Goal: Task Accomplishment & Management: Manage account settings

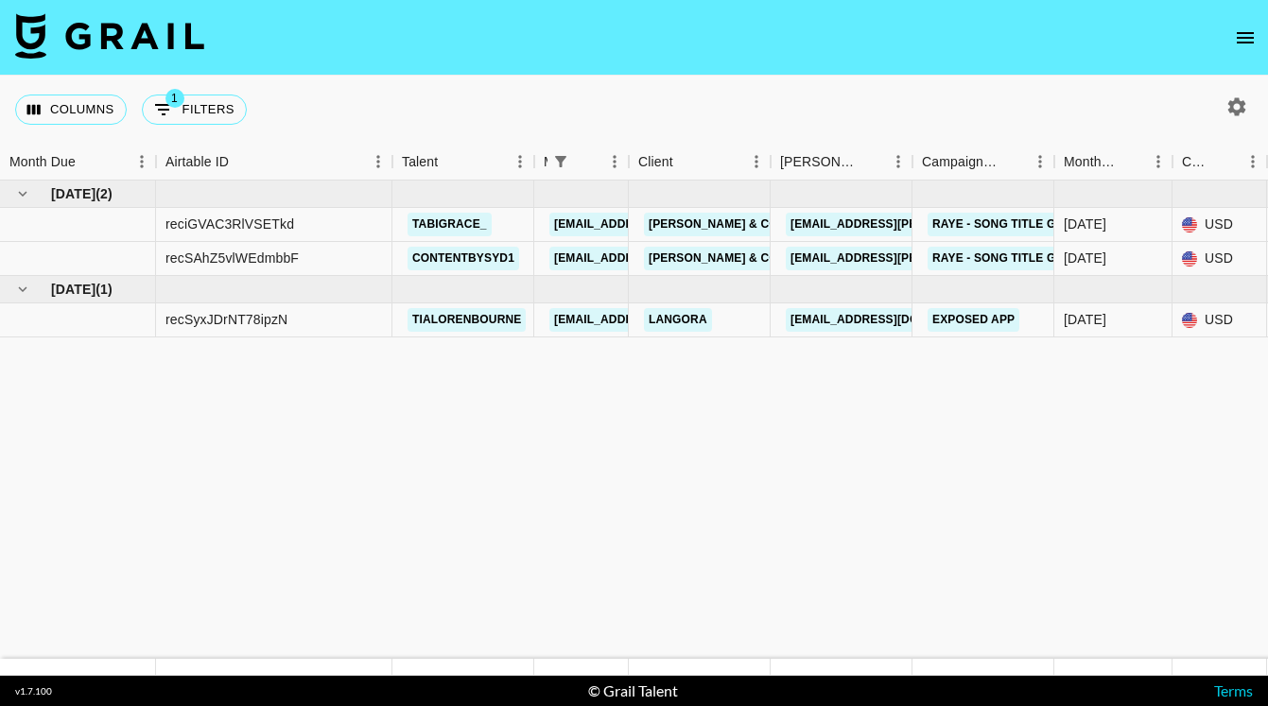
click at [1247, 31] on icon "open drawer" at bounding box center [1245, 37] width 23 height 23
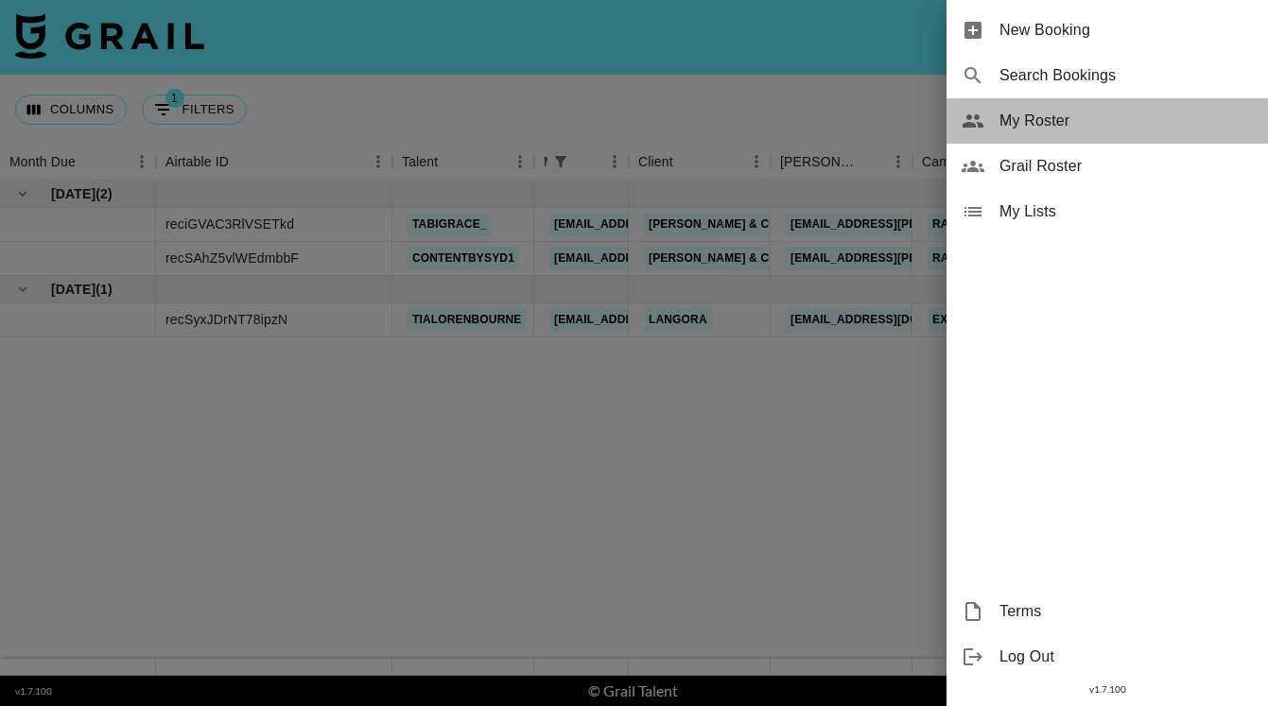
click at [1056, 123] on span "My Roster" at bounding box center [1125, 121] width 253 height 23
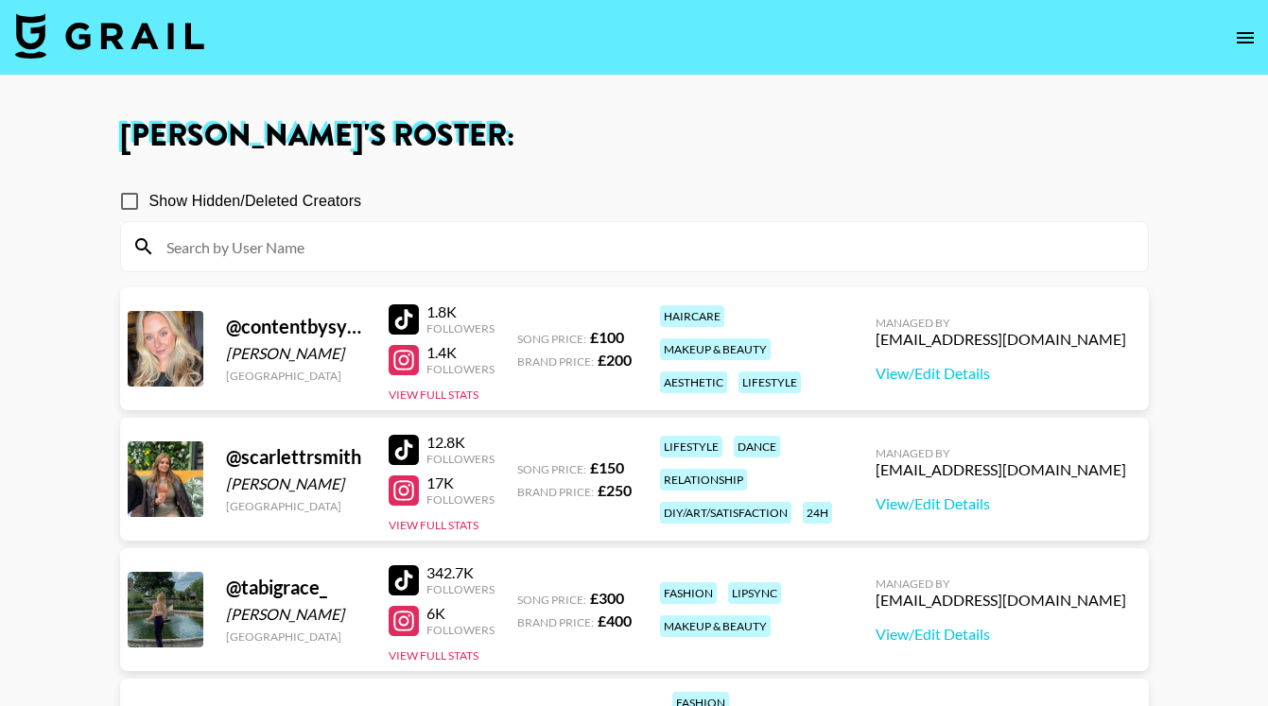
click at [123, 204] on input "Show Hidden/Deleted Creators" at bounding box center [130, 202] width 40 height 40
checkbox input "true"
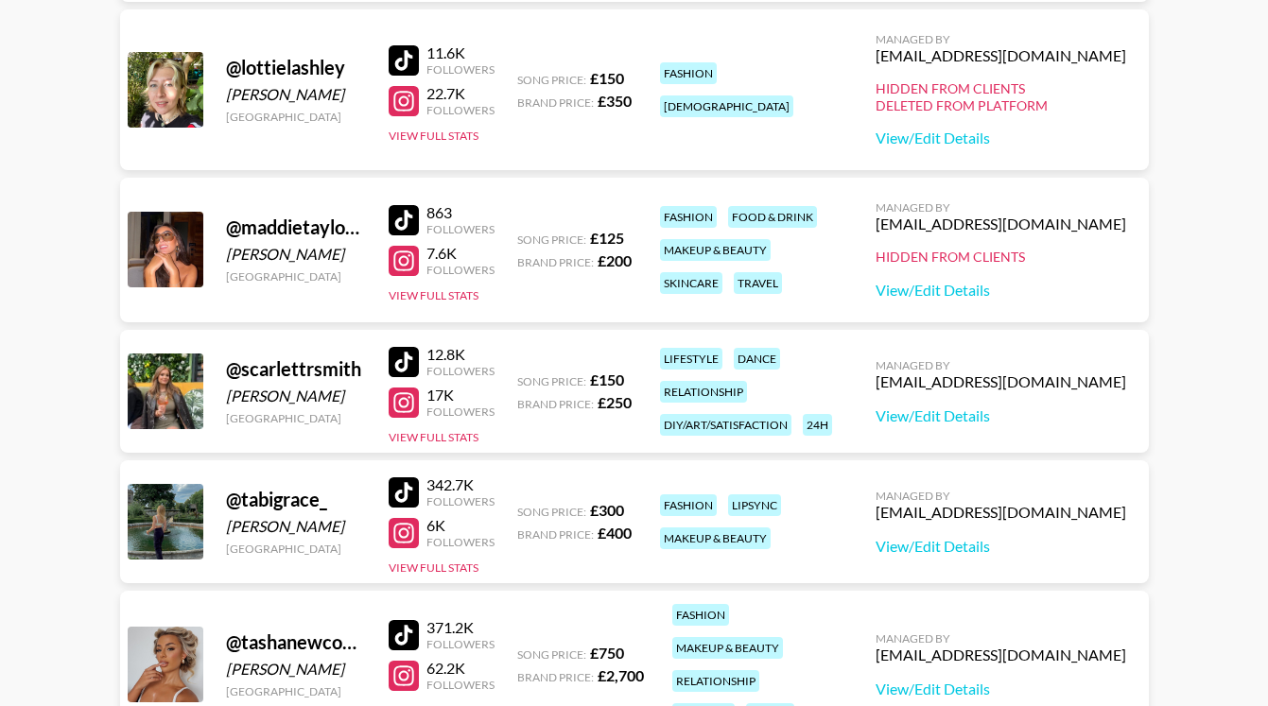
scroll to position [410, 0]
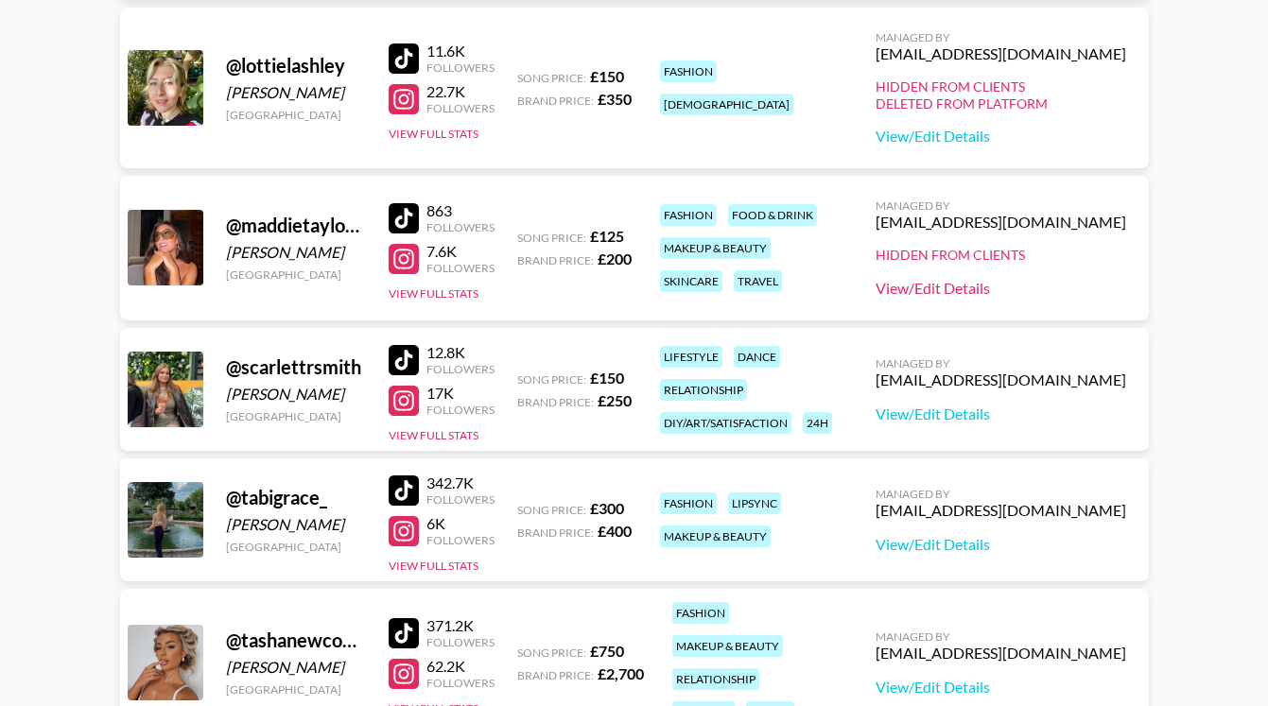
click at [1018, 285] on link "View/Edit Details" at bounding box center [1000, 288] width 251 height 19
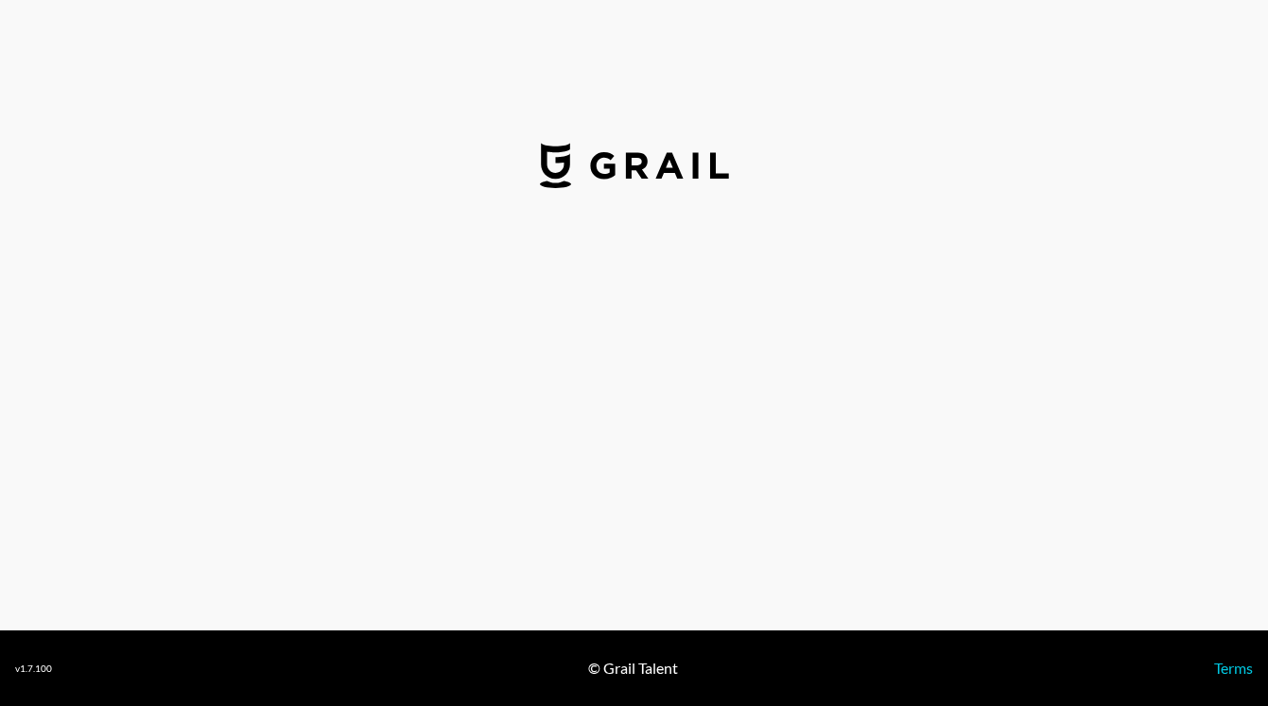
select select "GBP"
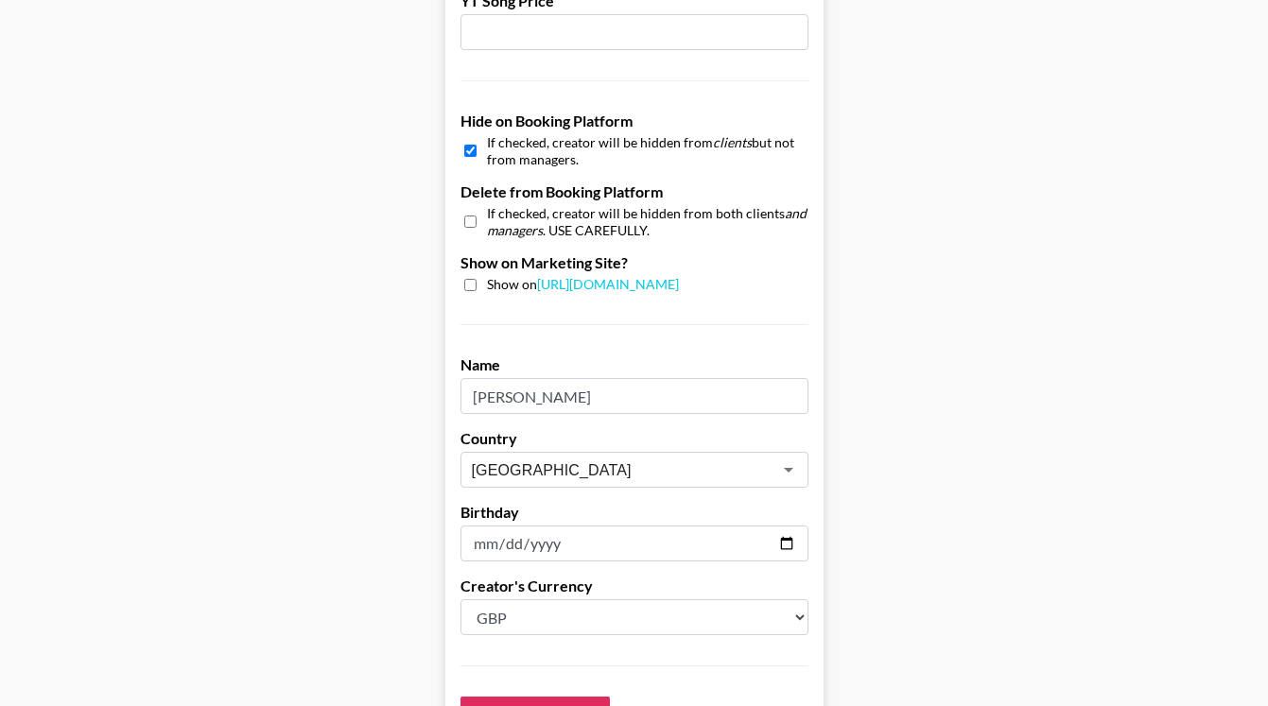
scroll to position [1712, 0]
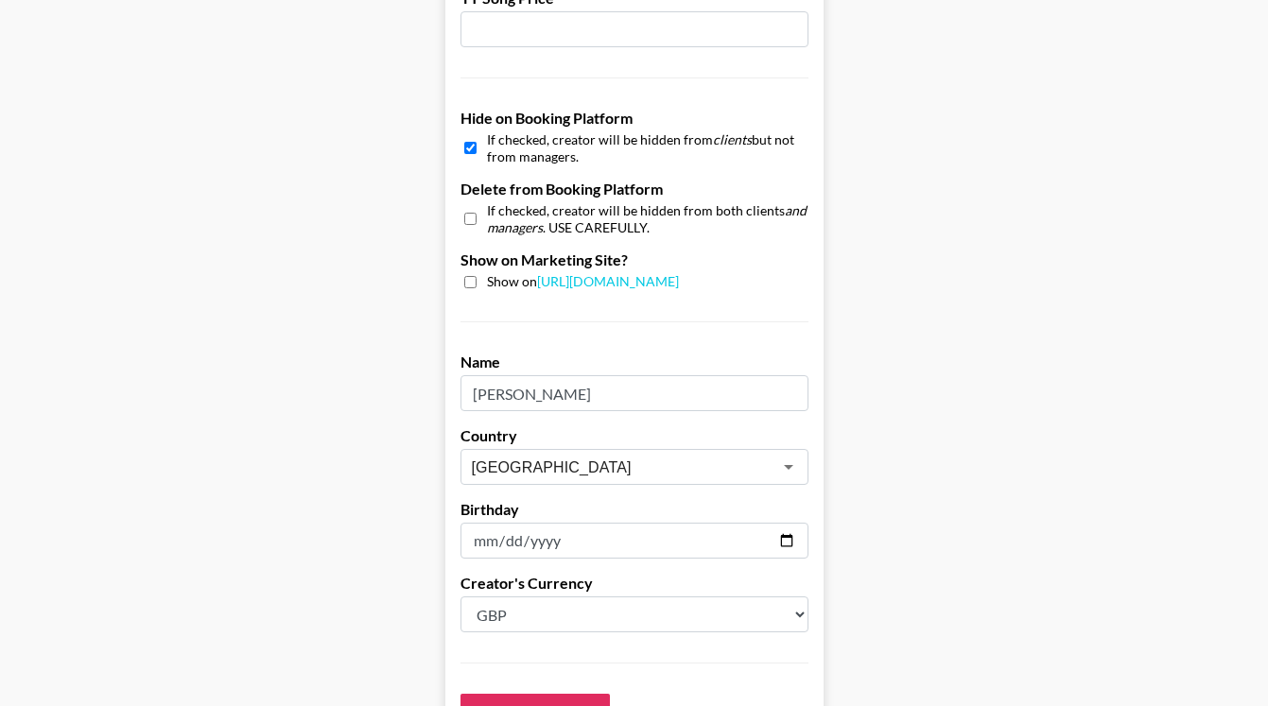
click at [470, 153] on input "checkbox" at bounding box center [470, 147] width 12 height 27
checkbox input "false"
click at [473, 281] on input "checkbox" at bounding box center [470, 282] width 12 height 12
checkbox input "true"
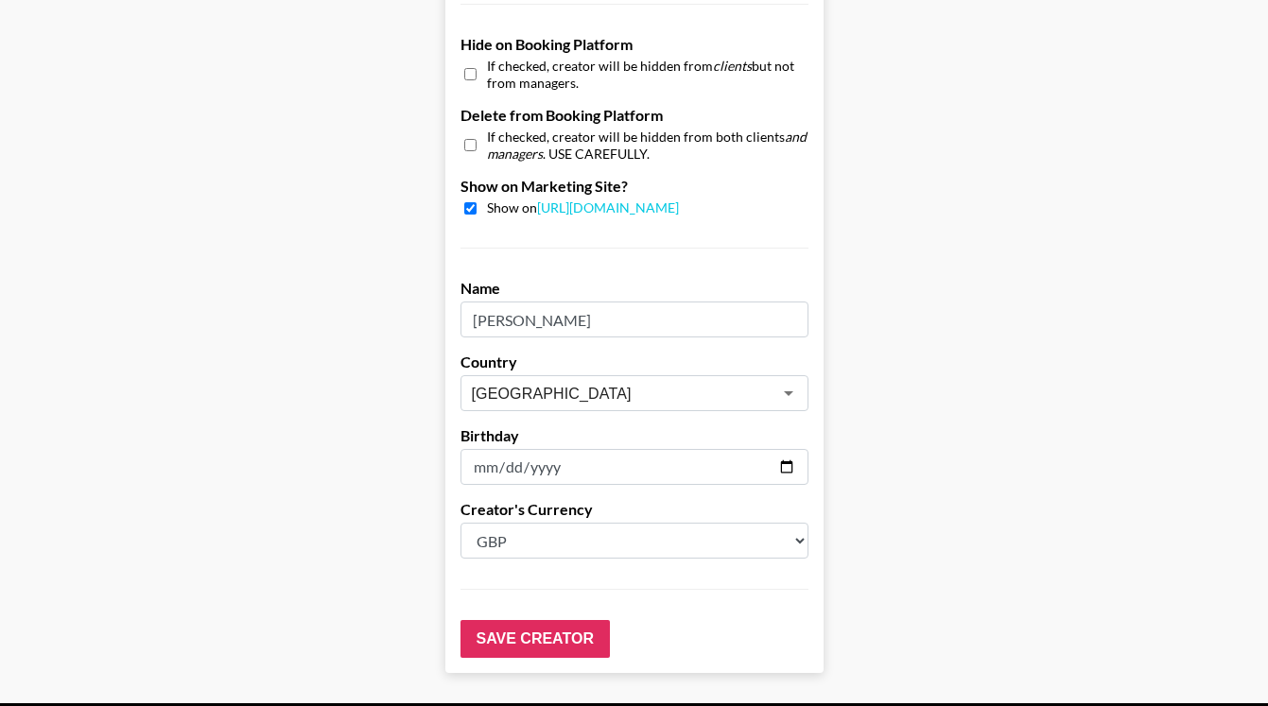
scroll to position [1859, 0]
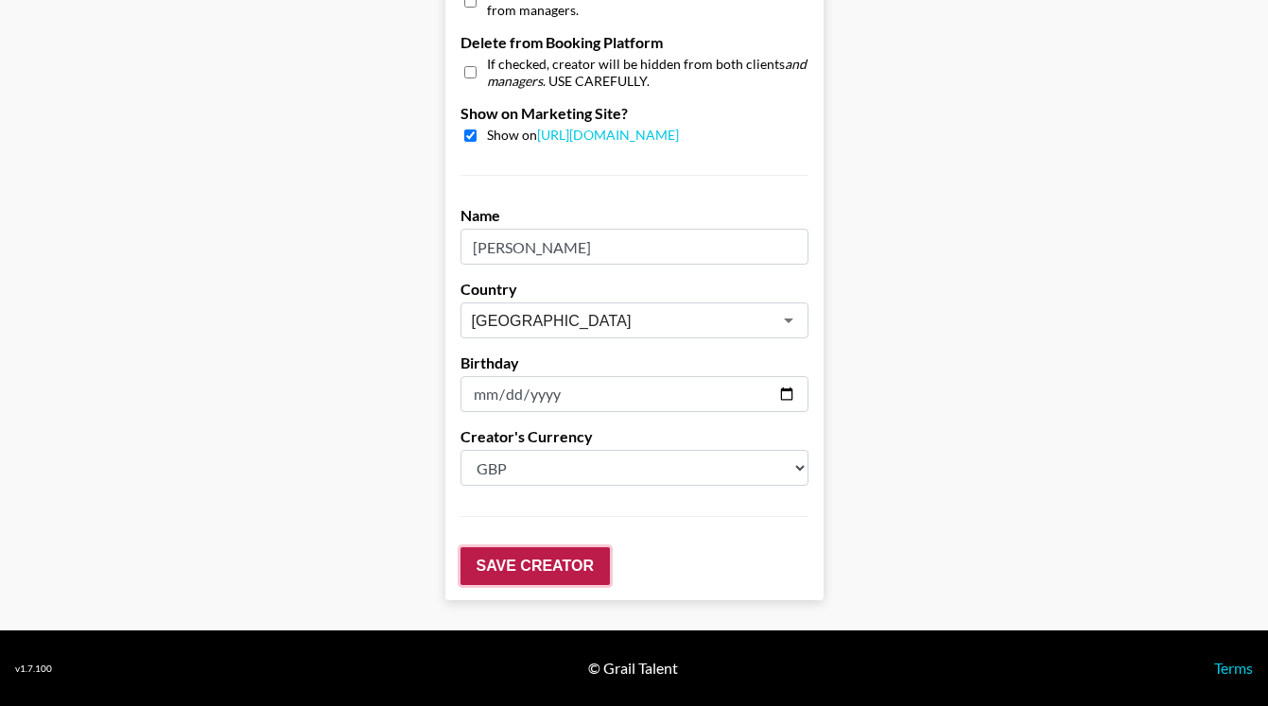
click at [536, 563] on input "Save Creator" at bounding box center [534, 566] width 149 height 38
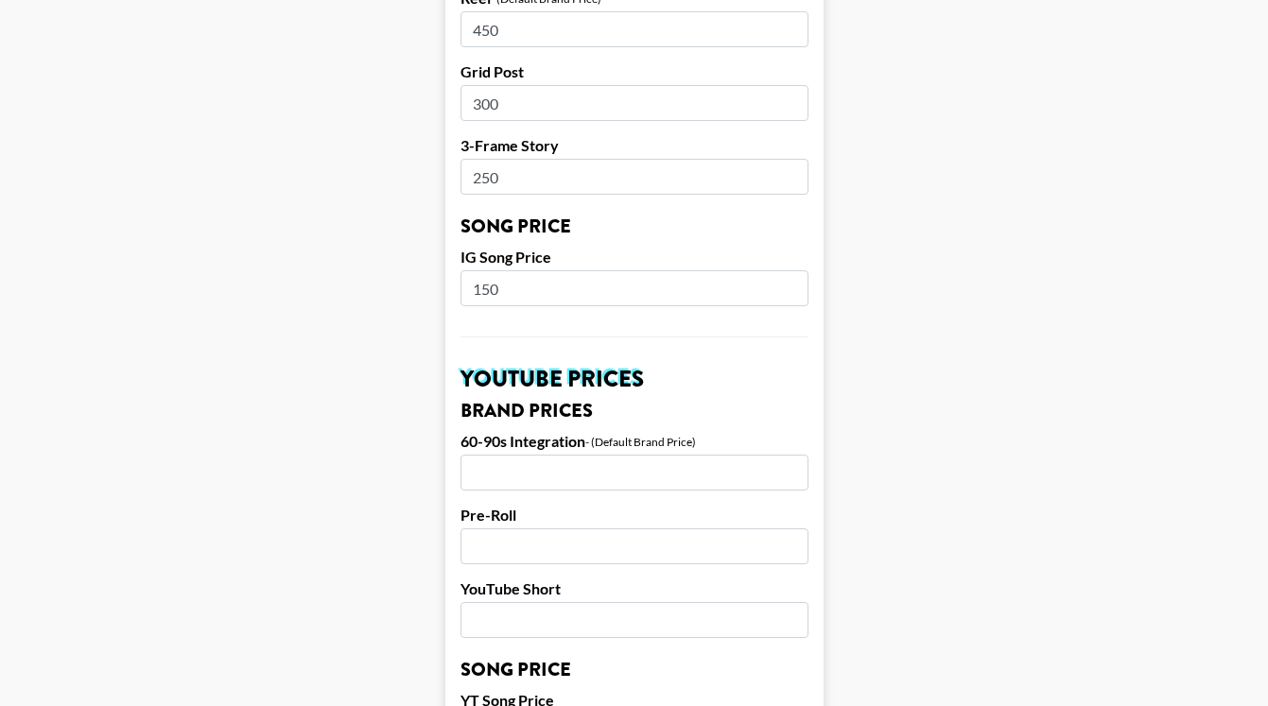
scroll to position [0, 0]
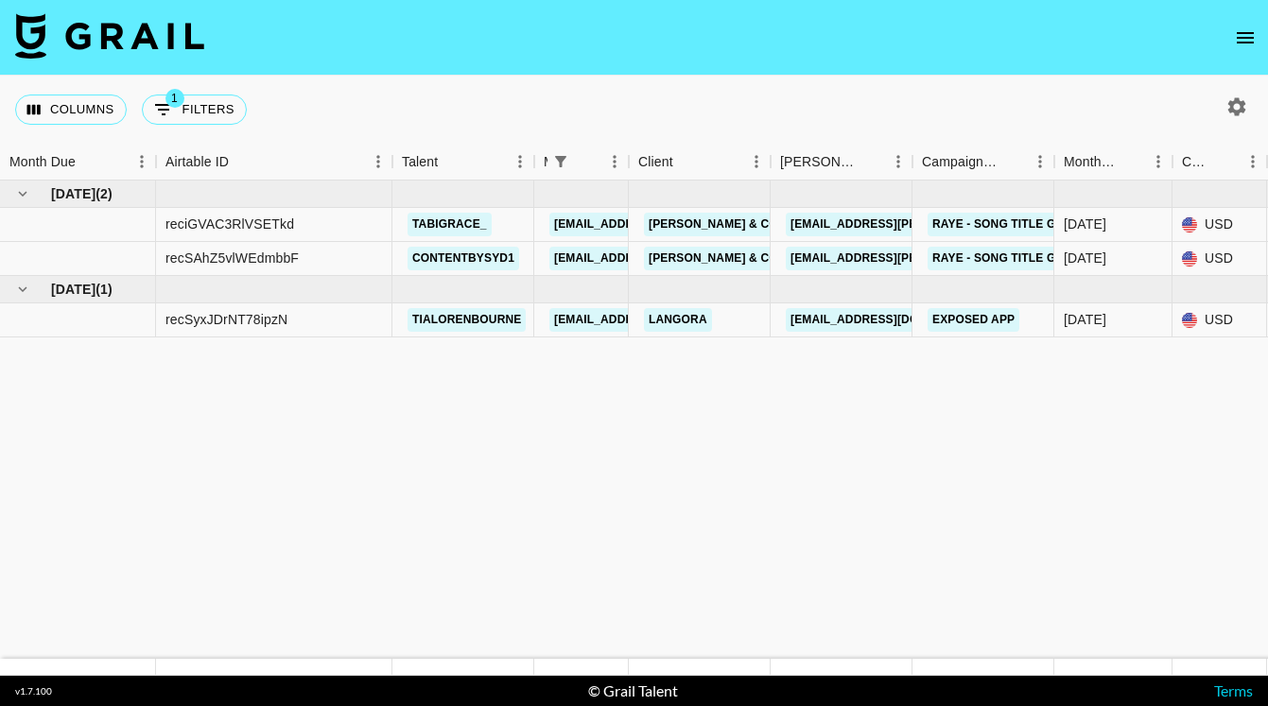
click at [1252, 33] on icon "open drawer" at bounding box center [1245, 37] width 23 height 23
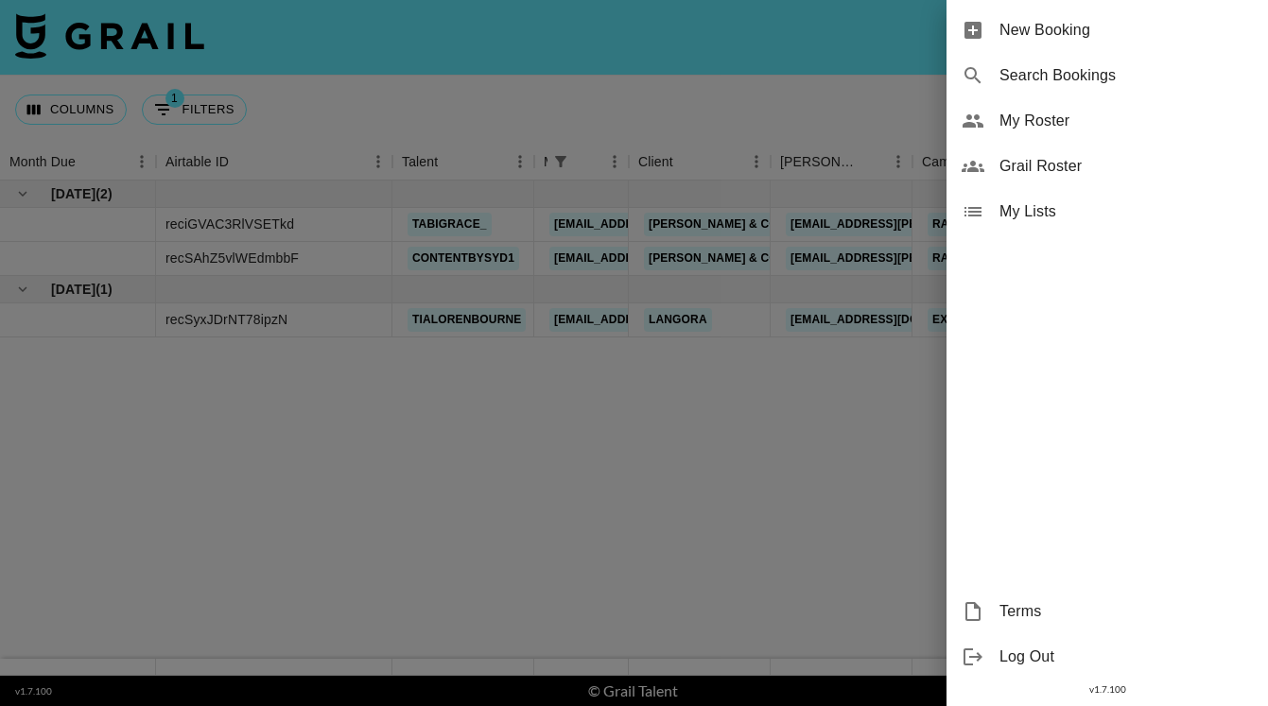
click at [1039, 121] on span "My Roster" at bounding box center [1125, 121] width 253 height 23
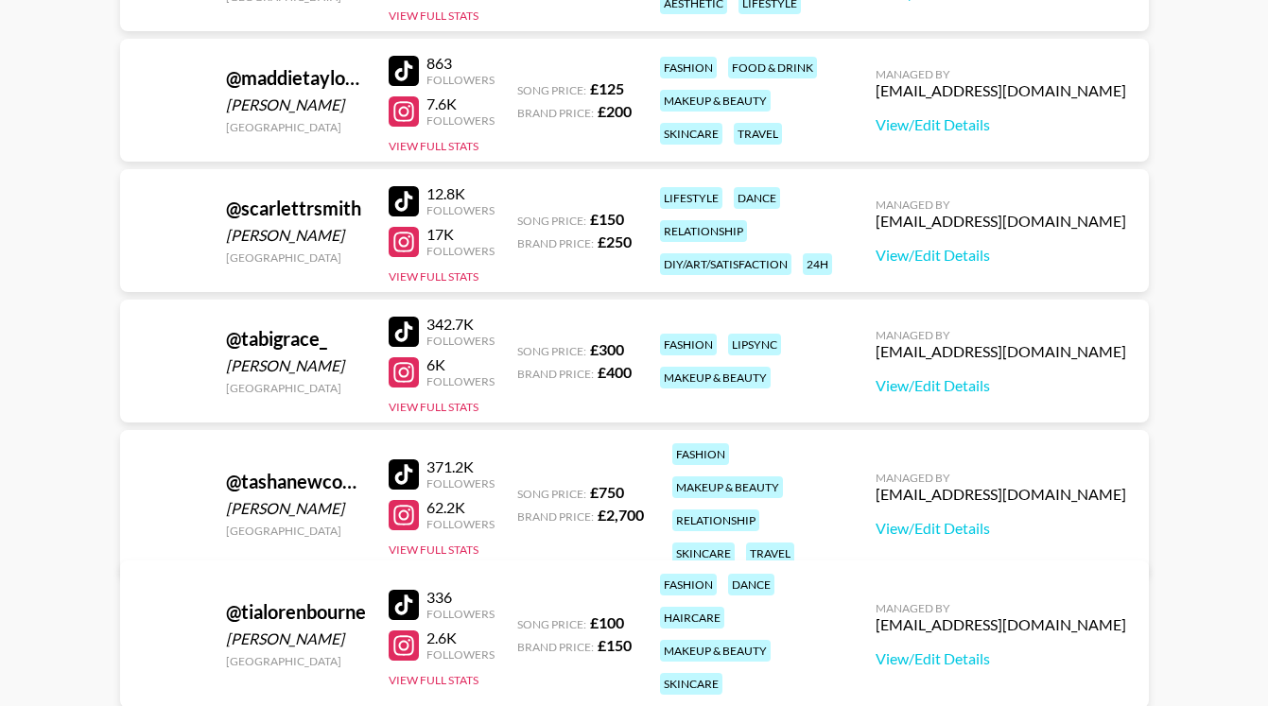
scroll to position [380, 0]
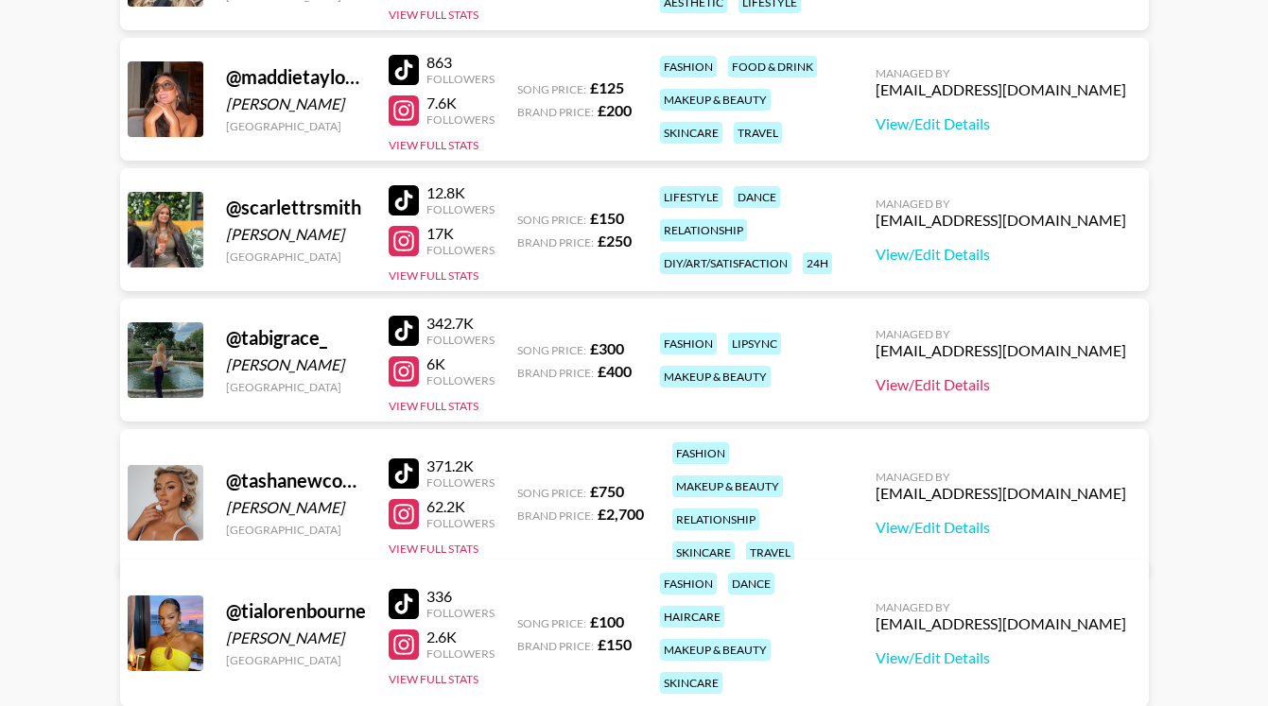
click at [1030, 388] on link "View/Edit Details" at bounding box center [1000, 384] width 251 height 19
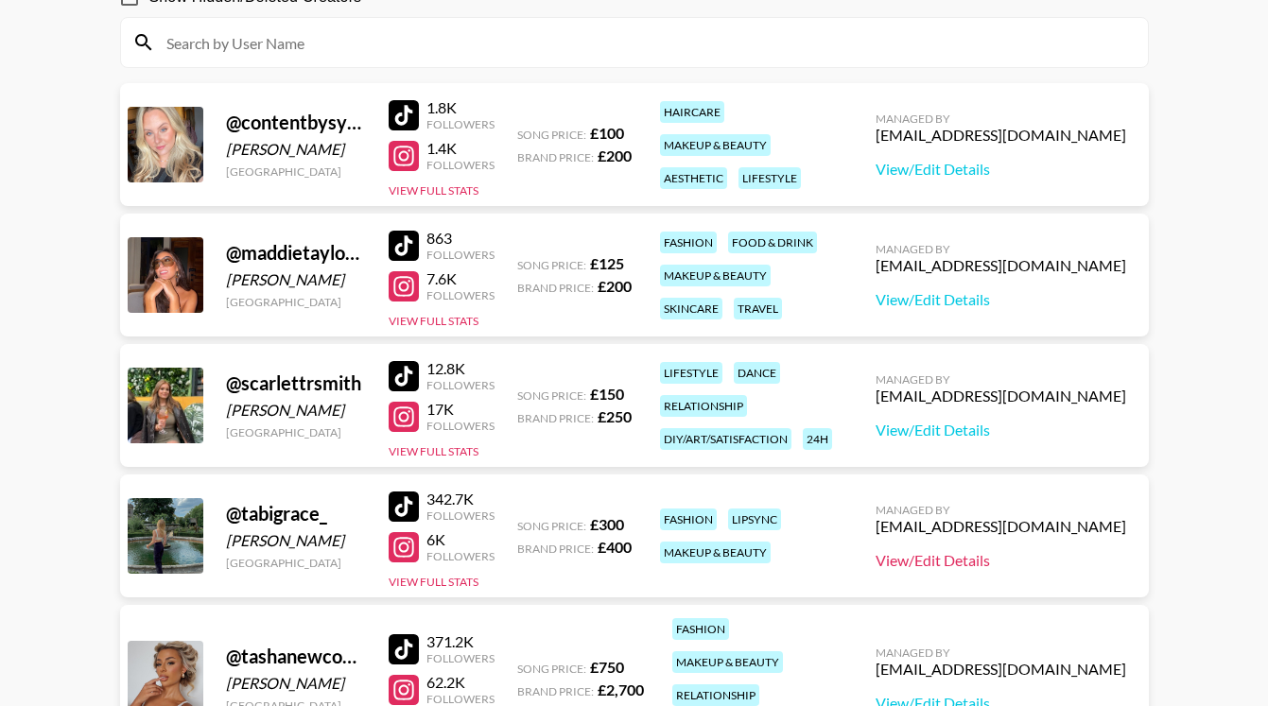
scroll to position [185, 0]
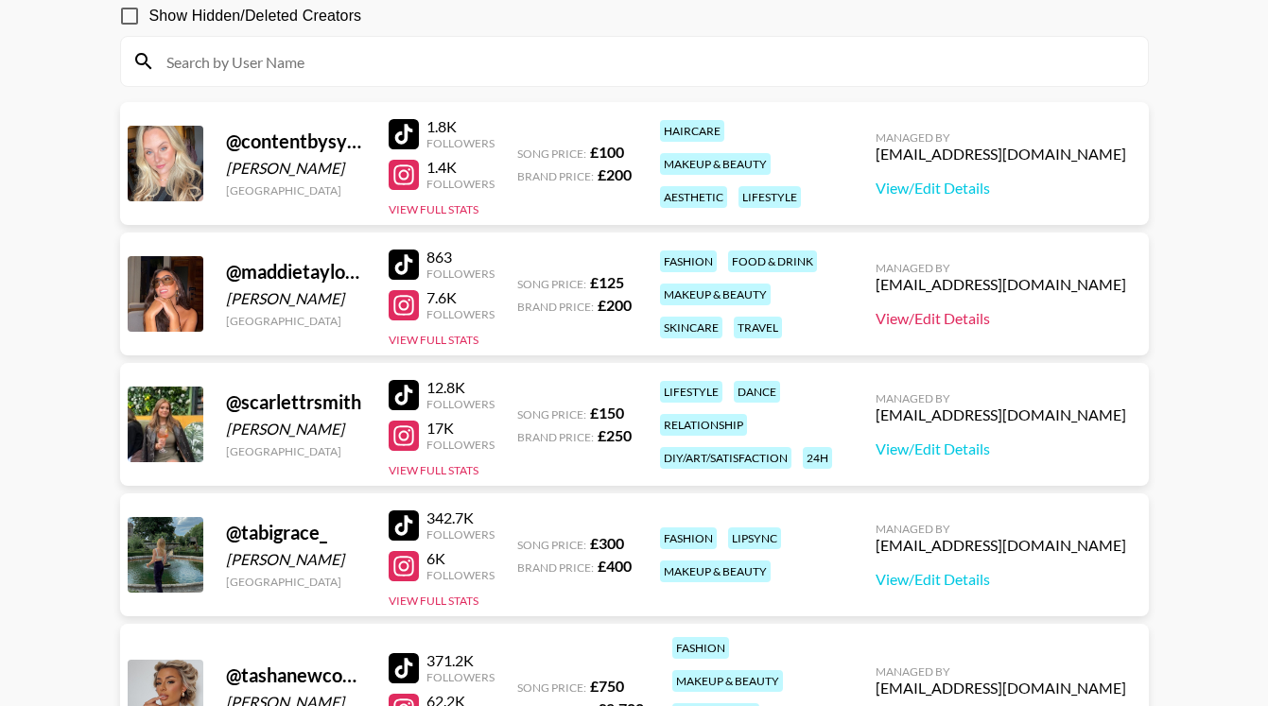
click at [1027, 320] on link "View/Edit Details" at bounding box center [1000, 318] width 251 height 19
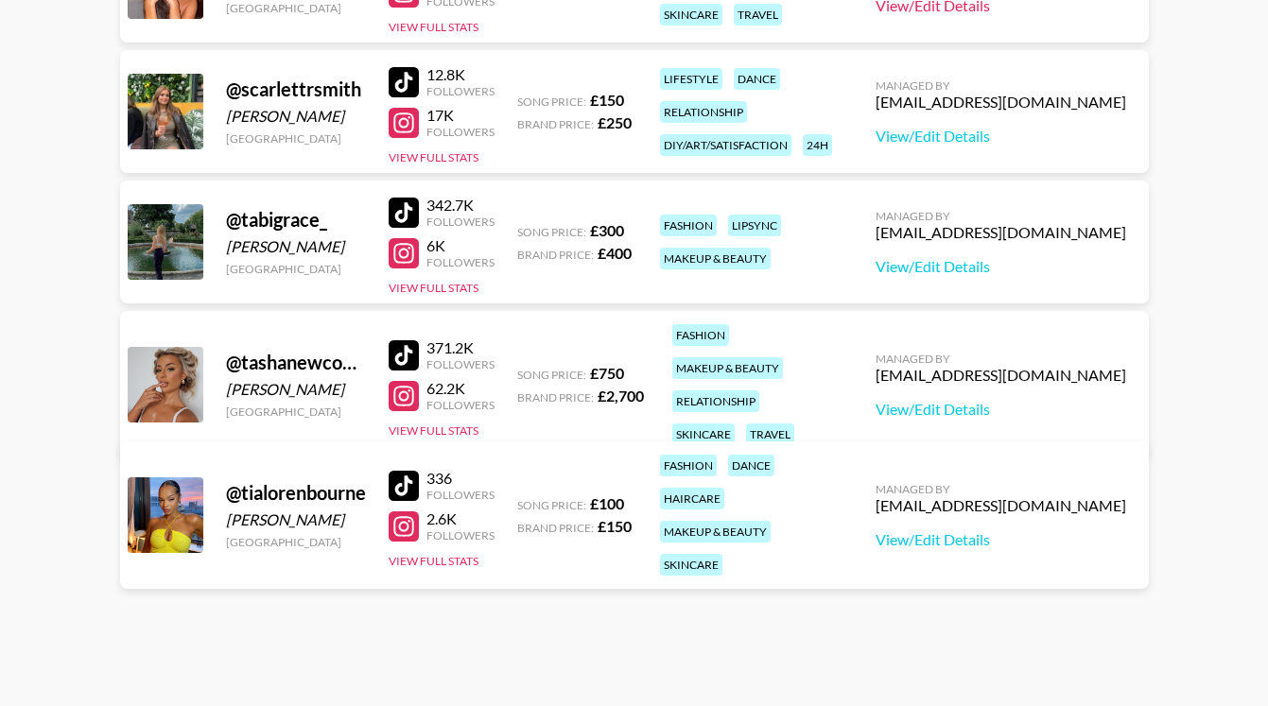
scroll to position [496, 0]
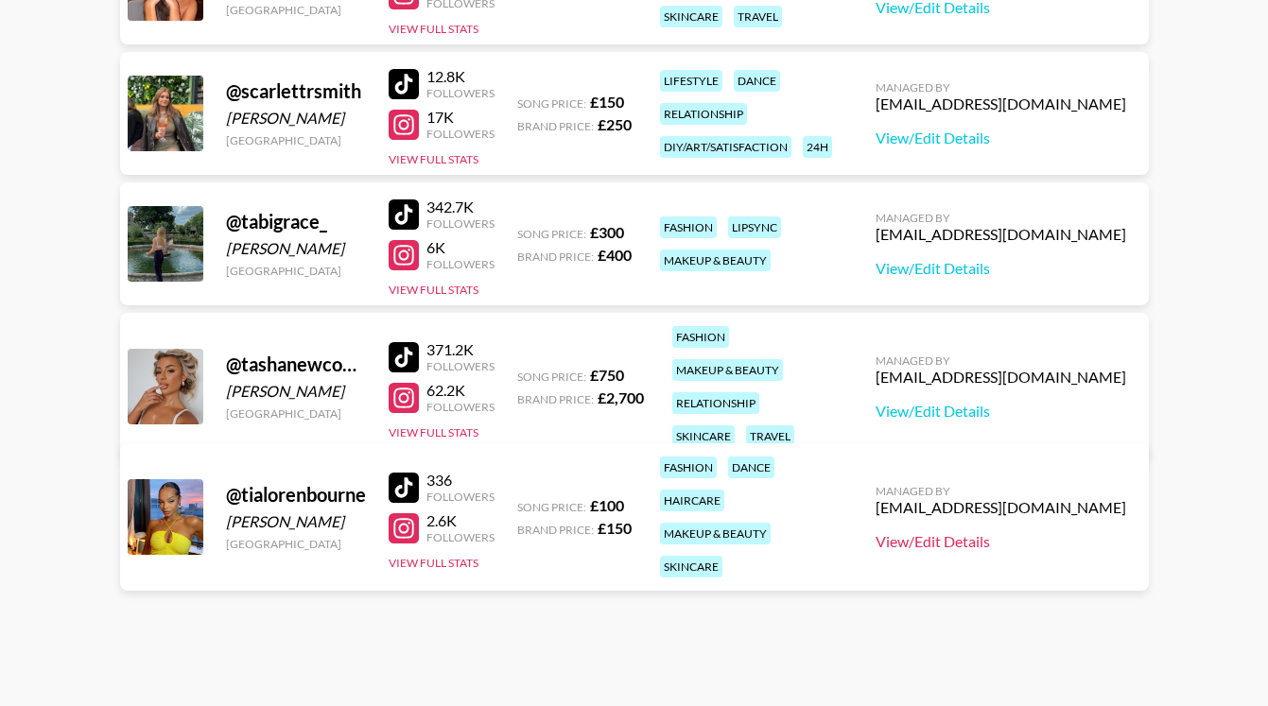
click at [1013, 532] on link "View/Edit Details" at bounding box center [1000, 541] width 251 height 19
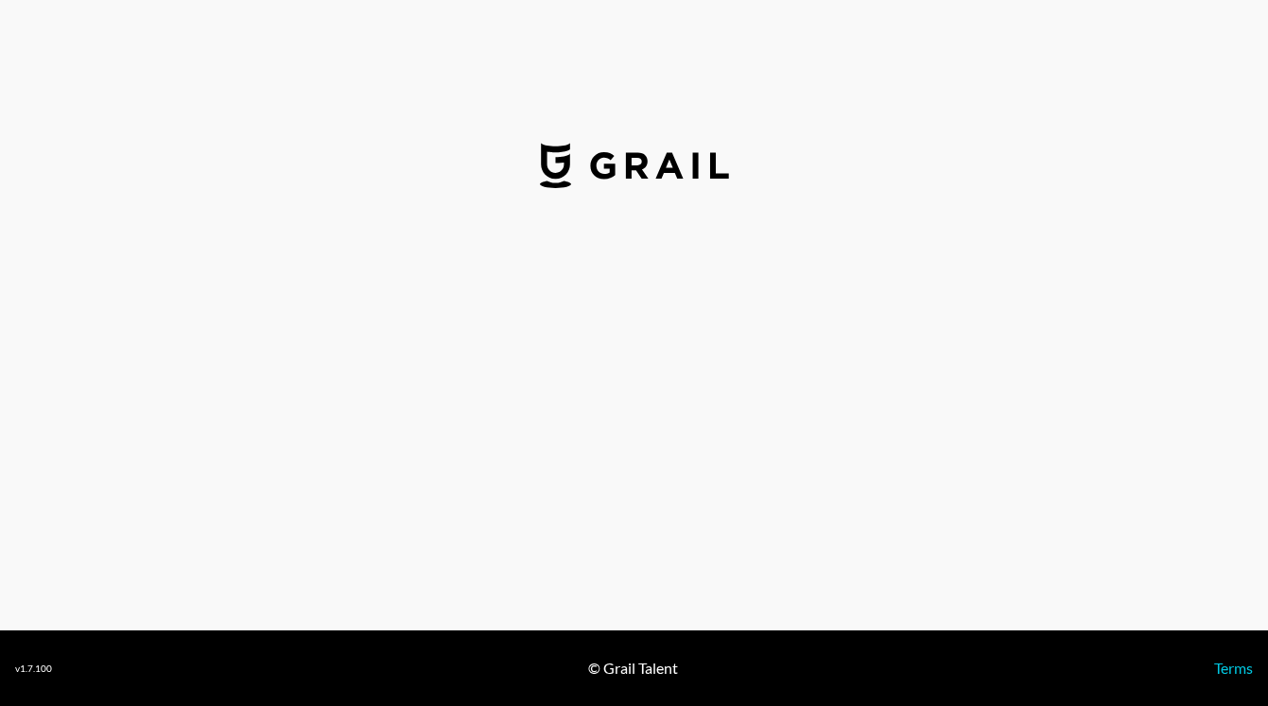
select select "GBP"
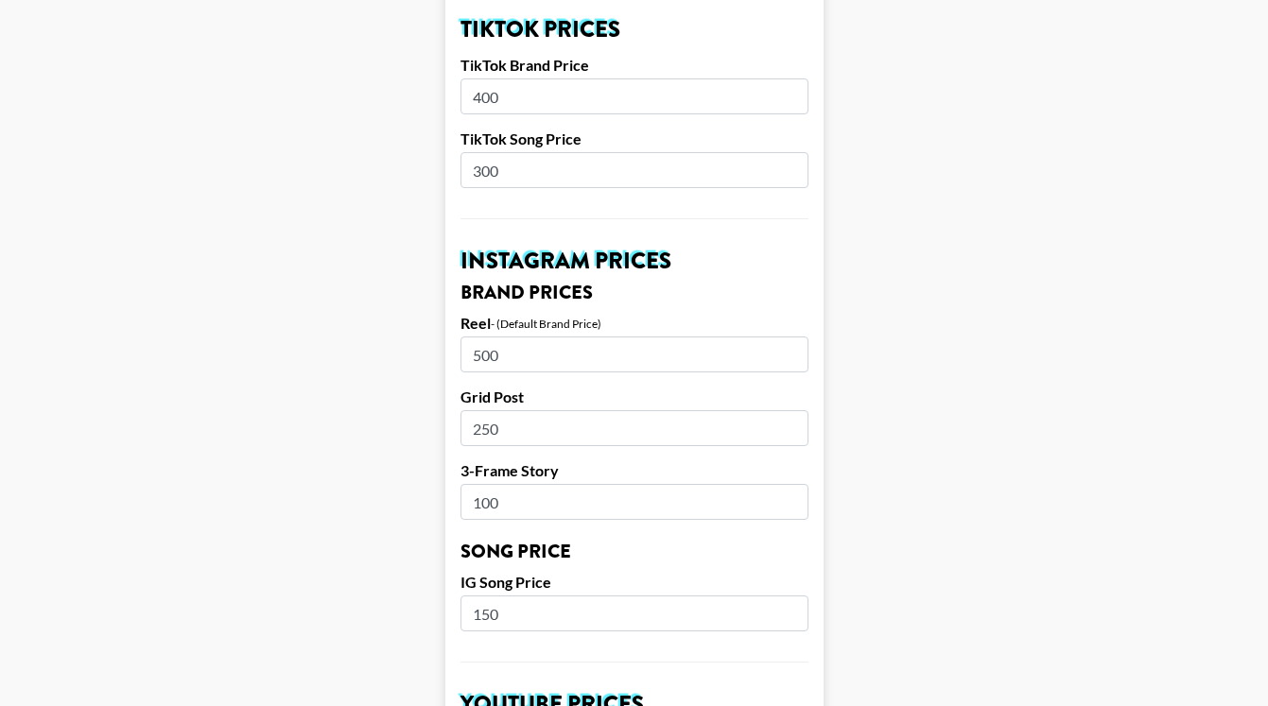
scroll to position [799, 0]
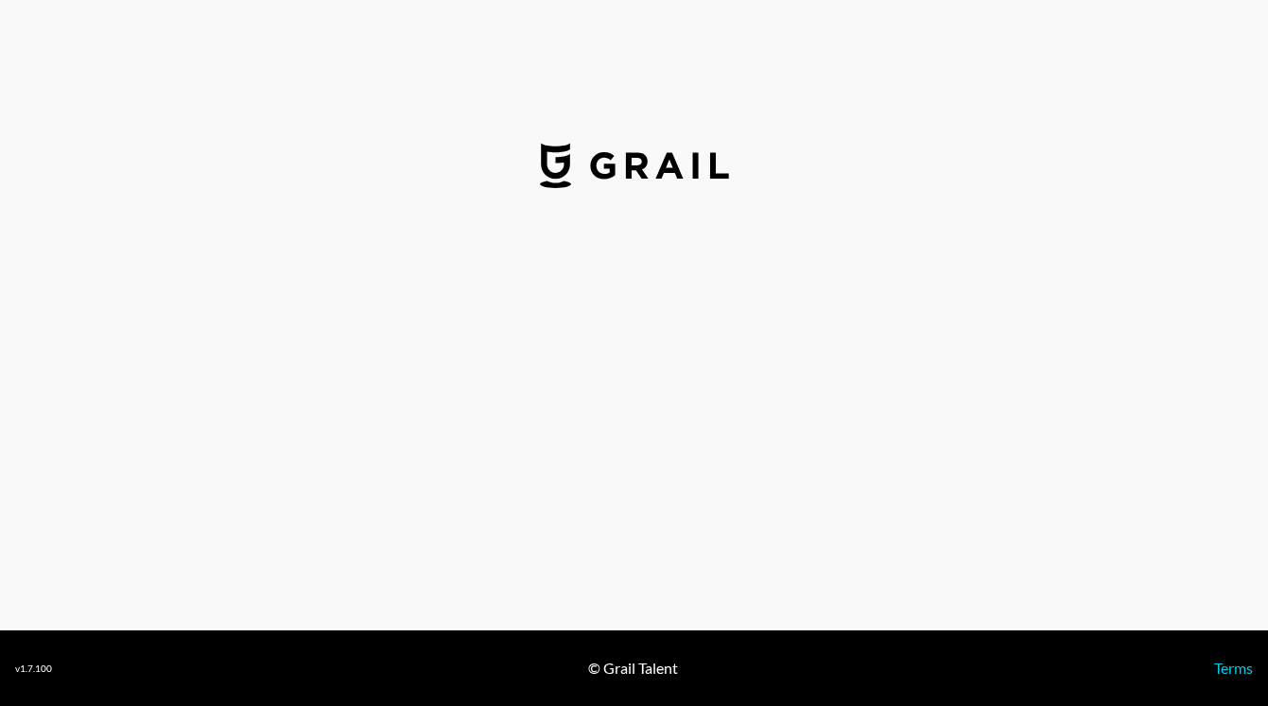
select select "GBP"
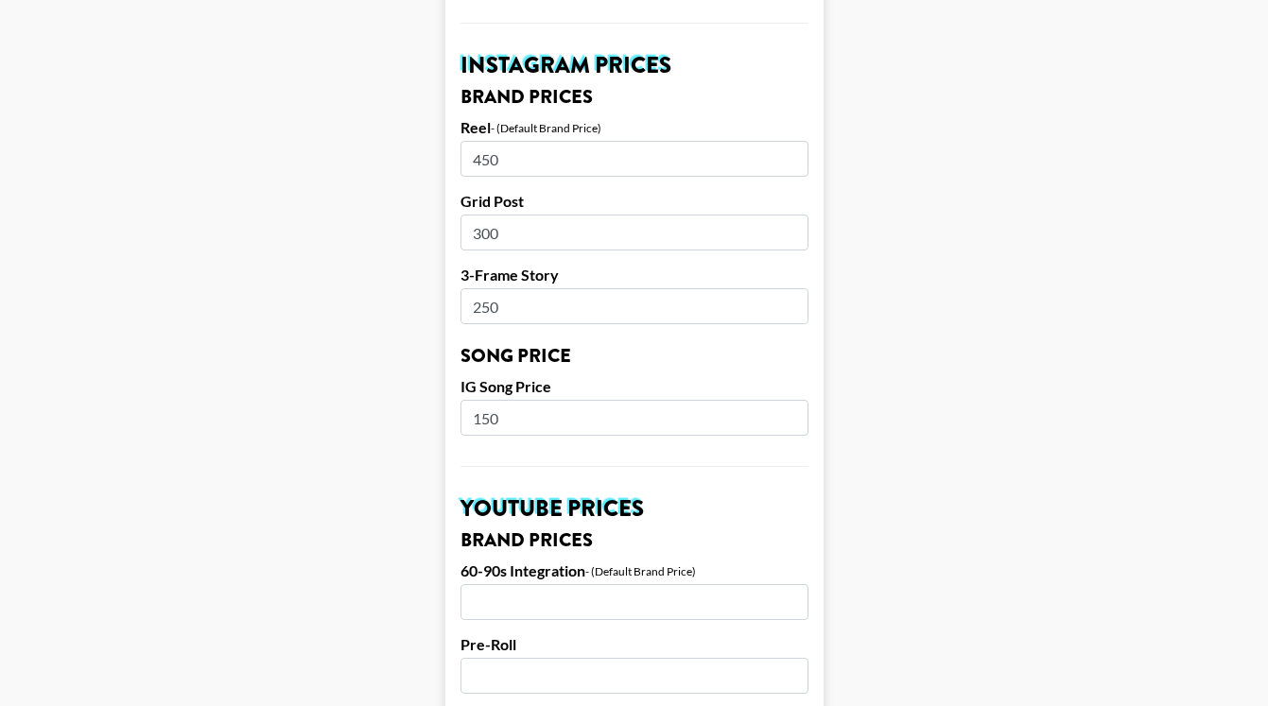
scroll to position [768, 0]
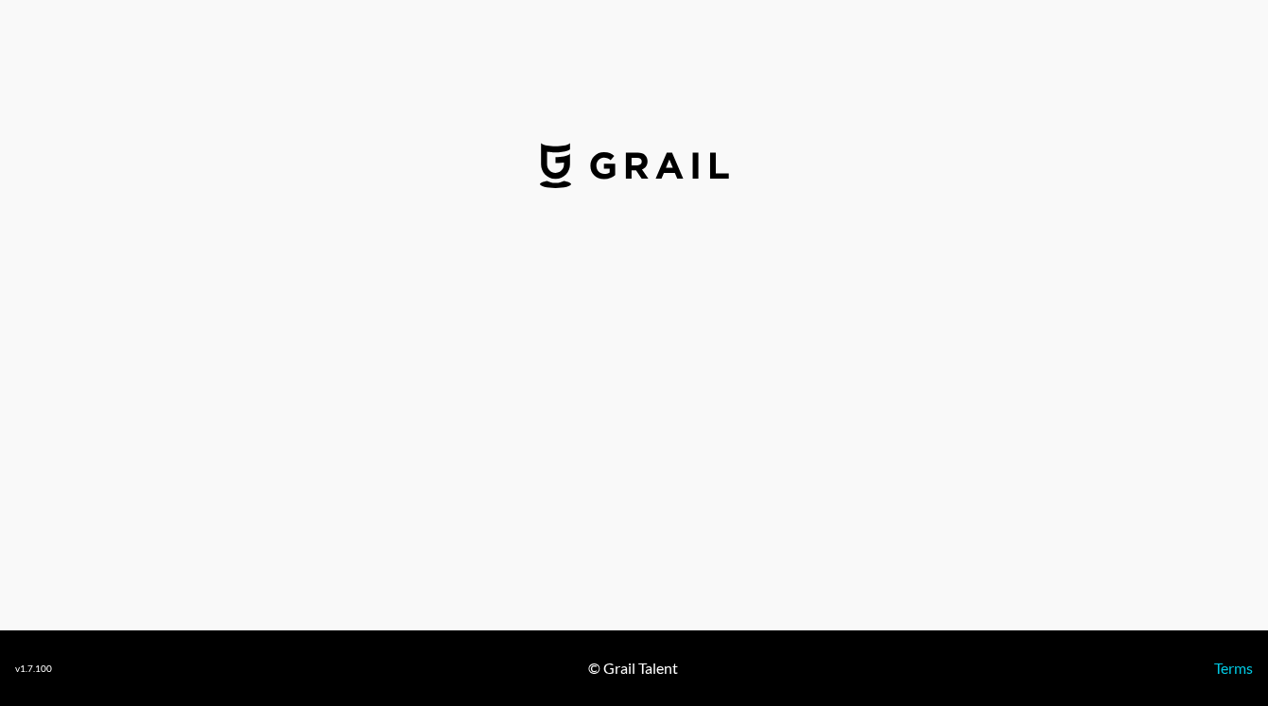
select select "GBP"
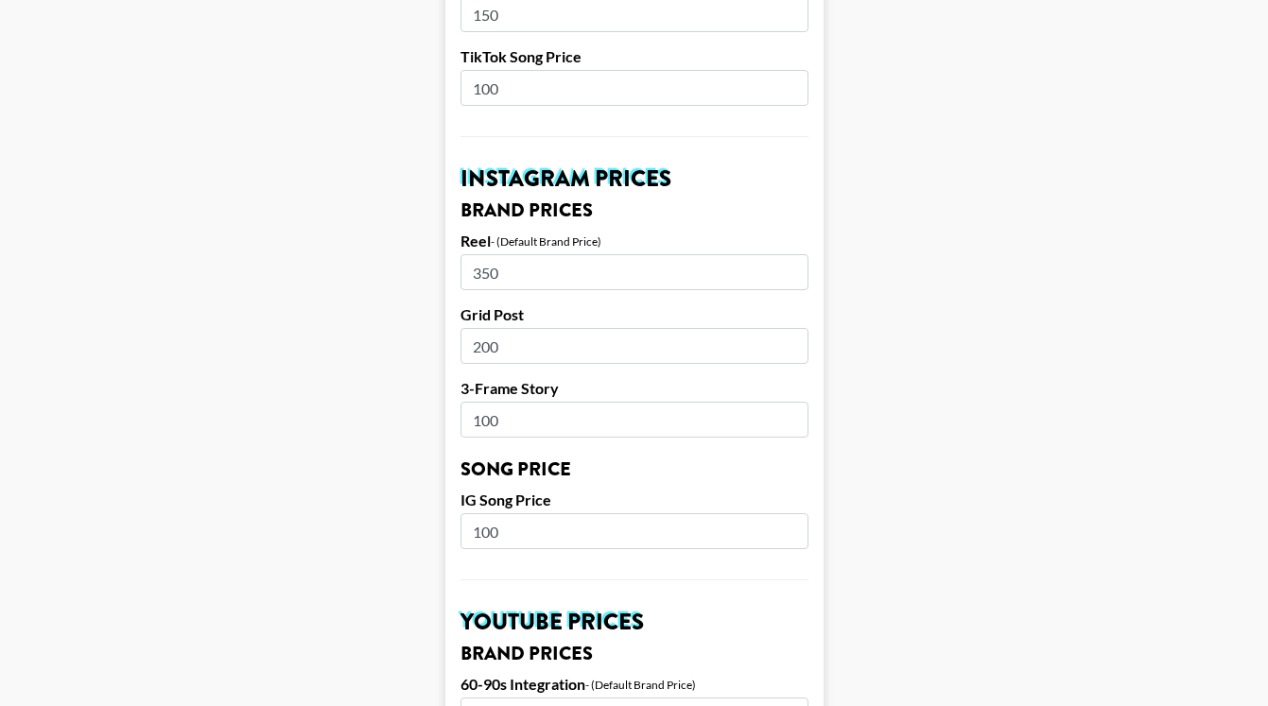
scroll to position [994, 0]
